Goal: Check status: Check status

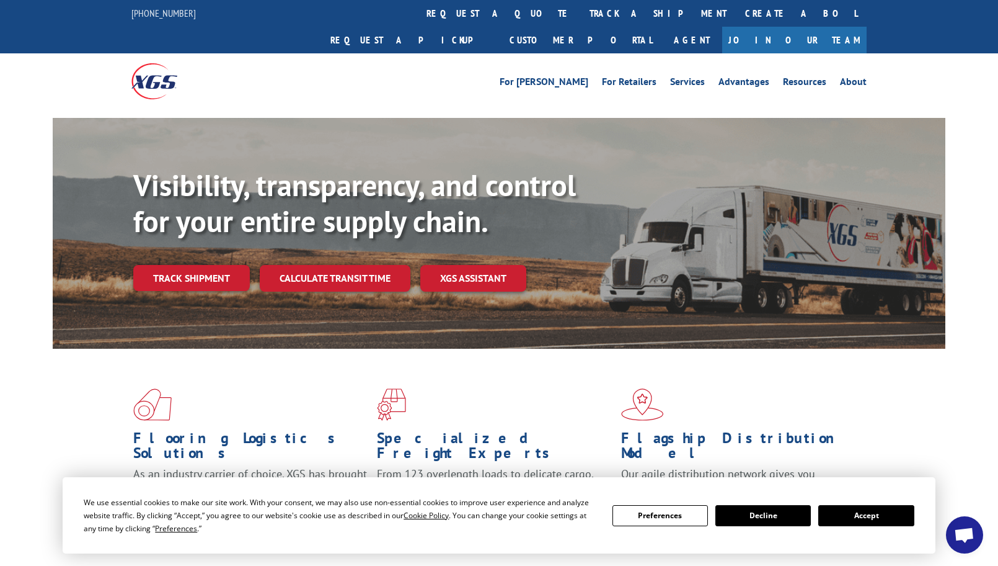
click at [858, 512] on button "Accept" at bounding box center [866, 515] width 95 height 21
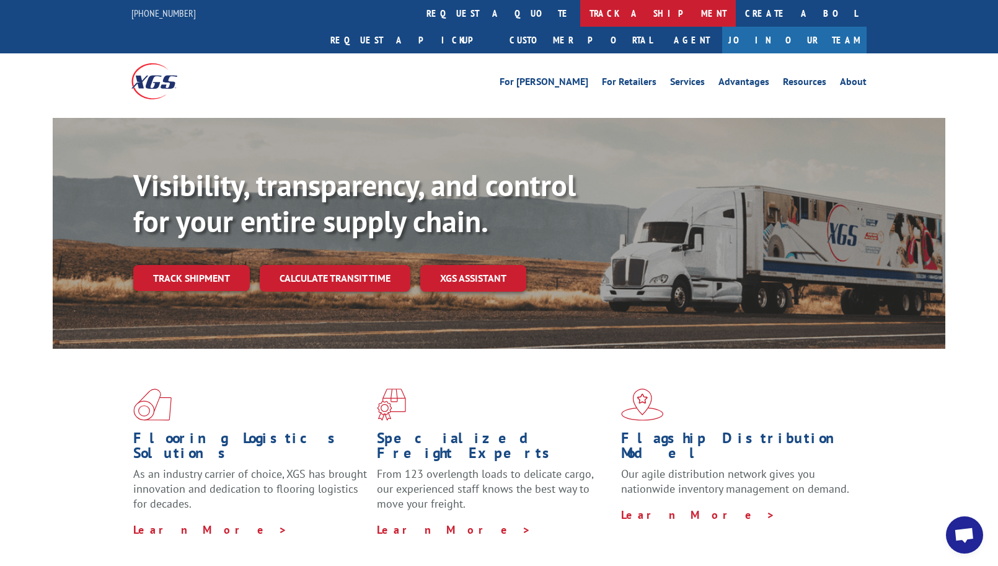
click at [580, 9] on link "track a shipment" at bounding box center [658, 13] width 156 height 27
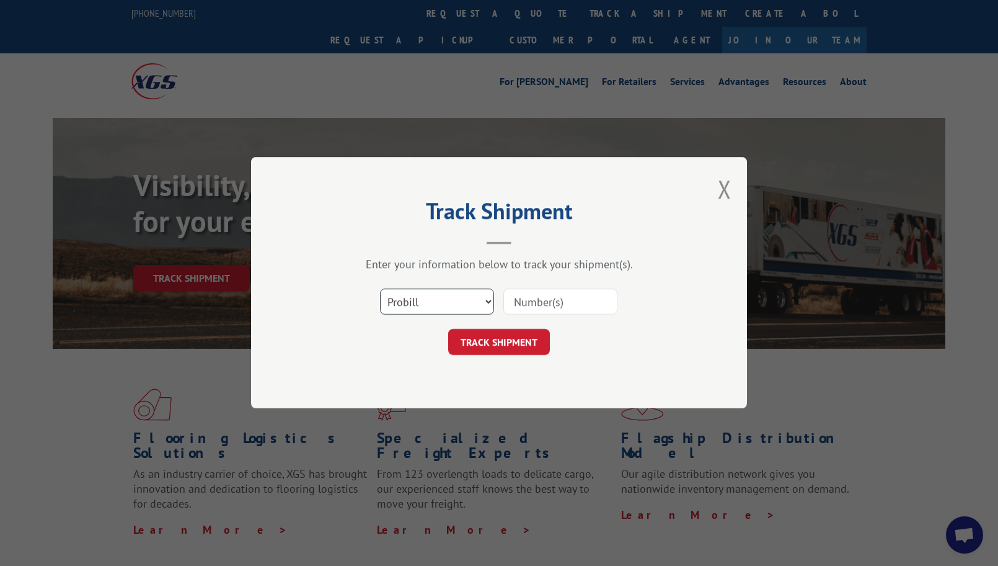
click at [466, 303] on select "Select category... Probill BOL PO" at bounding box center [437, 302] width 114 height 26
click at [540, 301] on input at bounding box center [561, 302] width 114 height 26
paste input "17002010"
type input "17002010"
click at [488, 340] on button "TRACK SHIPMENT" at bounding box center [499, 342] width 102 height 26
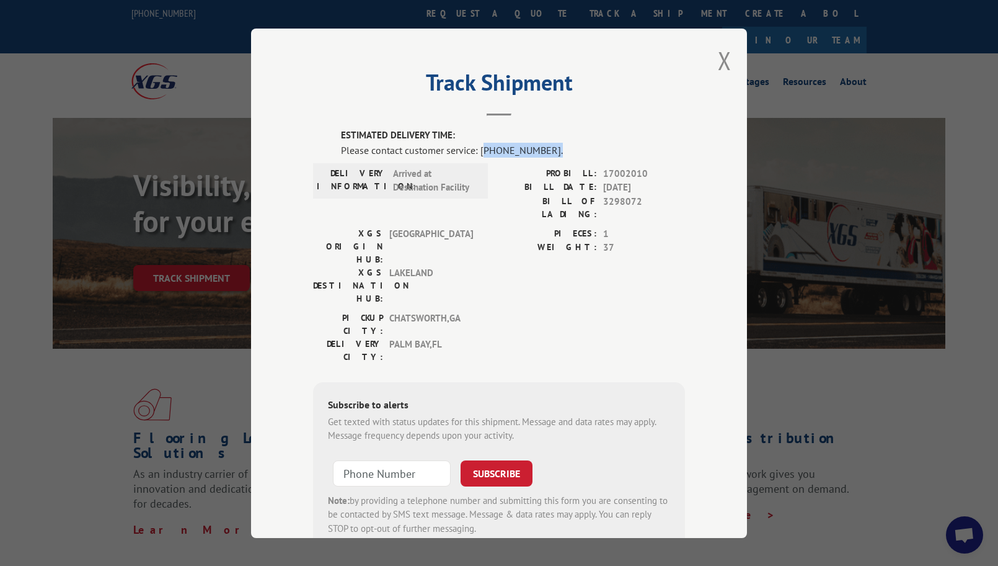
drag, startPoint x: 542, startPoint y: 152, endPoint x: 479, endPoint y: 152, distance: 62.6
click at [479, 152] on div "Please contact customer service: [PHONE_NUMBER]." at bounding box center [513, 149] width 344 height 15
copy div "844) 947-7447."
click at [610, 256] on div "PIECES: 1 WEIGHT: 37" at bounding box center [592, 268] width 186 height 84
